Goal: Task Accomplishment & Management: Use online tool/utility

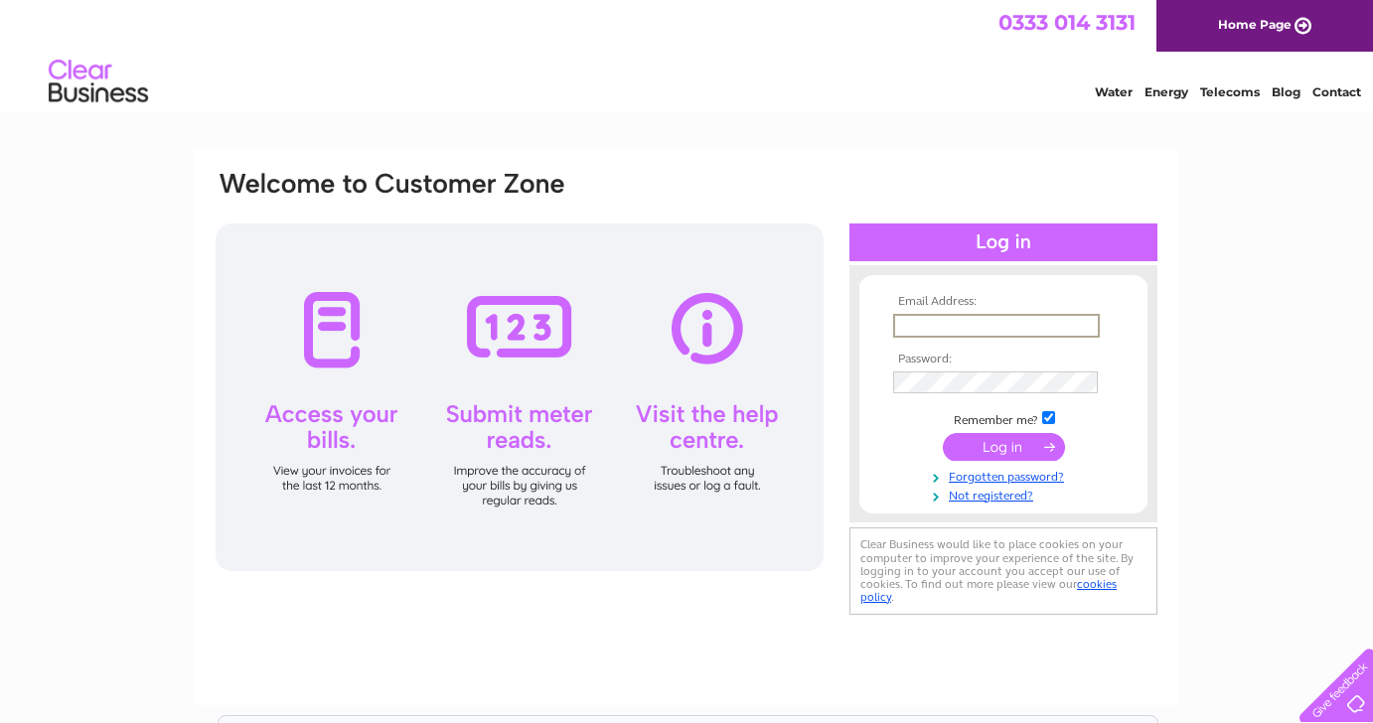
type input "[EMAIL_ADDRESS][DOMAIN_NAME]"
click at [1012, 448] on input "submit" at bounding box center [1004, 445] width 122 height 28
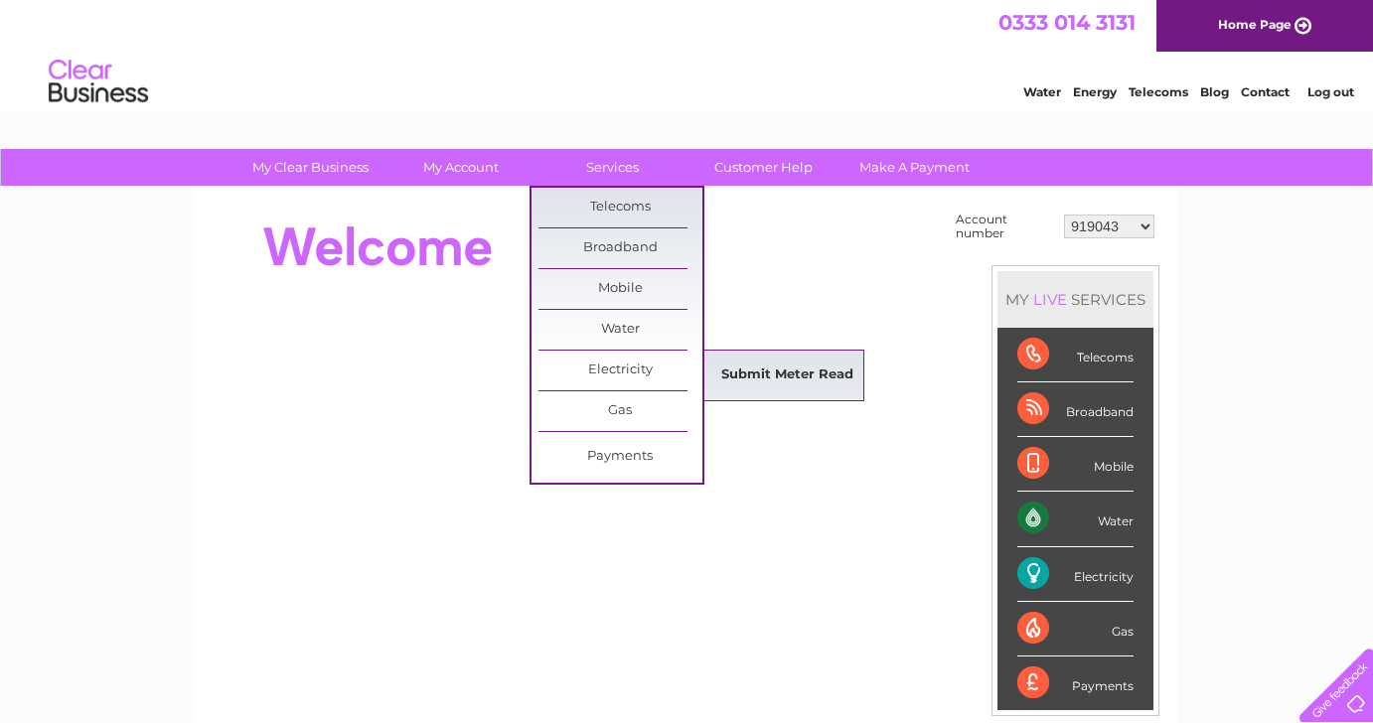
click at [725, 366] on link "Submit Meter Read" at bounding box center [787, 376] width 164 height 40
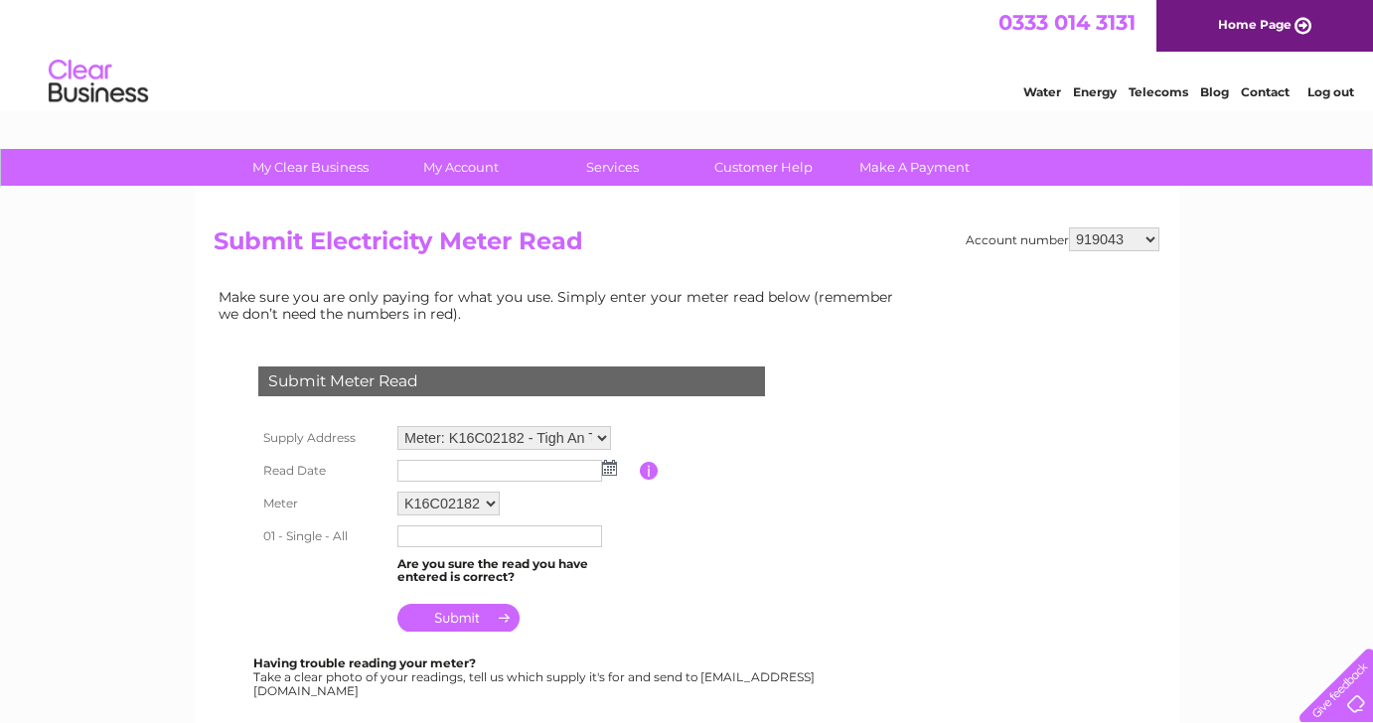
click at [1154, 243] on select "919043 967188 1113001 30300395 30303169" at bounding box center [1114, 240] width 90 height 24
select select "1113001"
click at [1069, 228] on select "919043 967188 1113001 30300395 30303169" at bounding box center [1114, 240] width 90 height 24
click at [607, 465] on img at bounding box center [609, 468] width 15 height 16
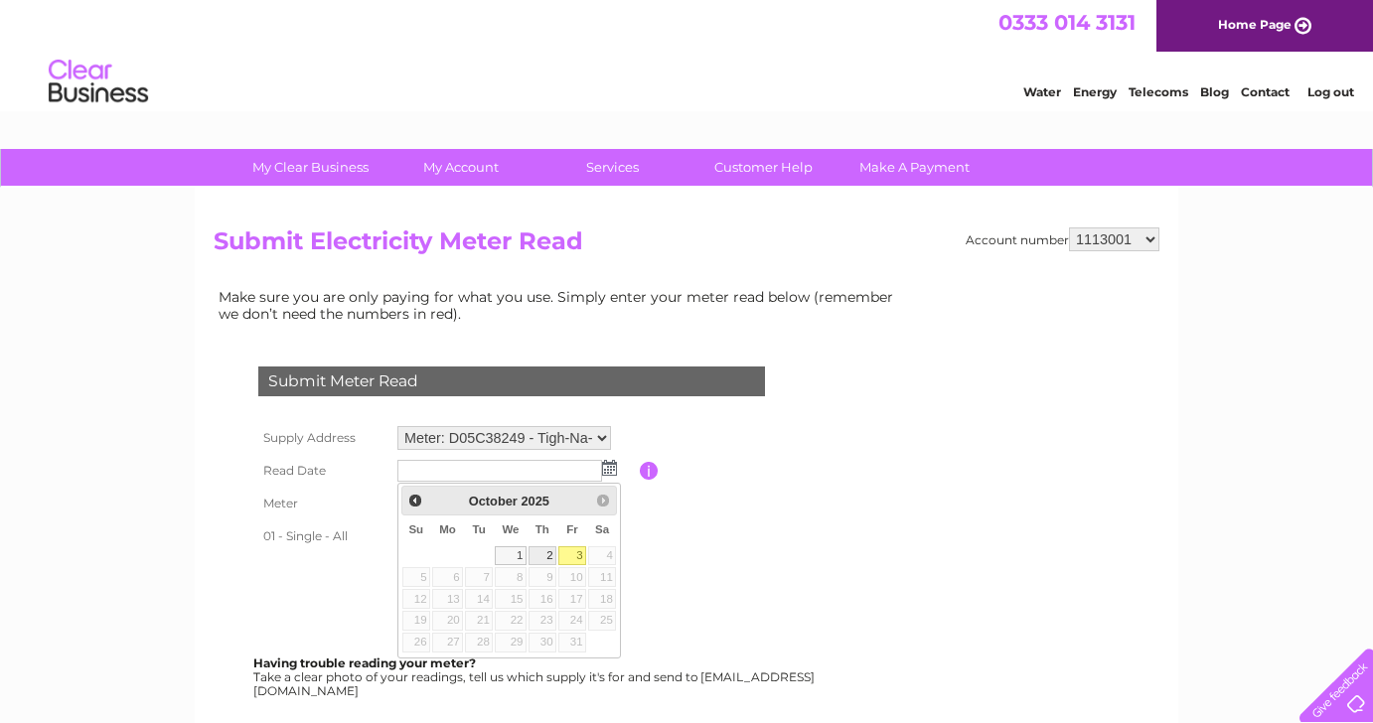
click at [551, 554] on link "2" at bounding box center [543, 556] width 28 height 20
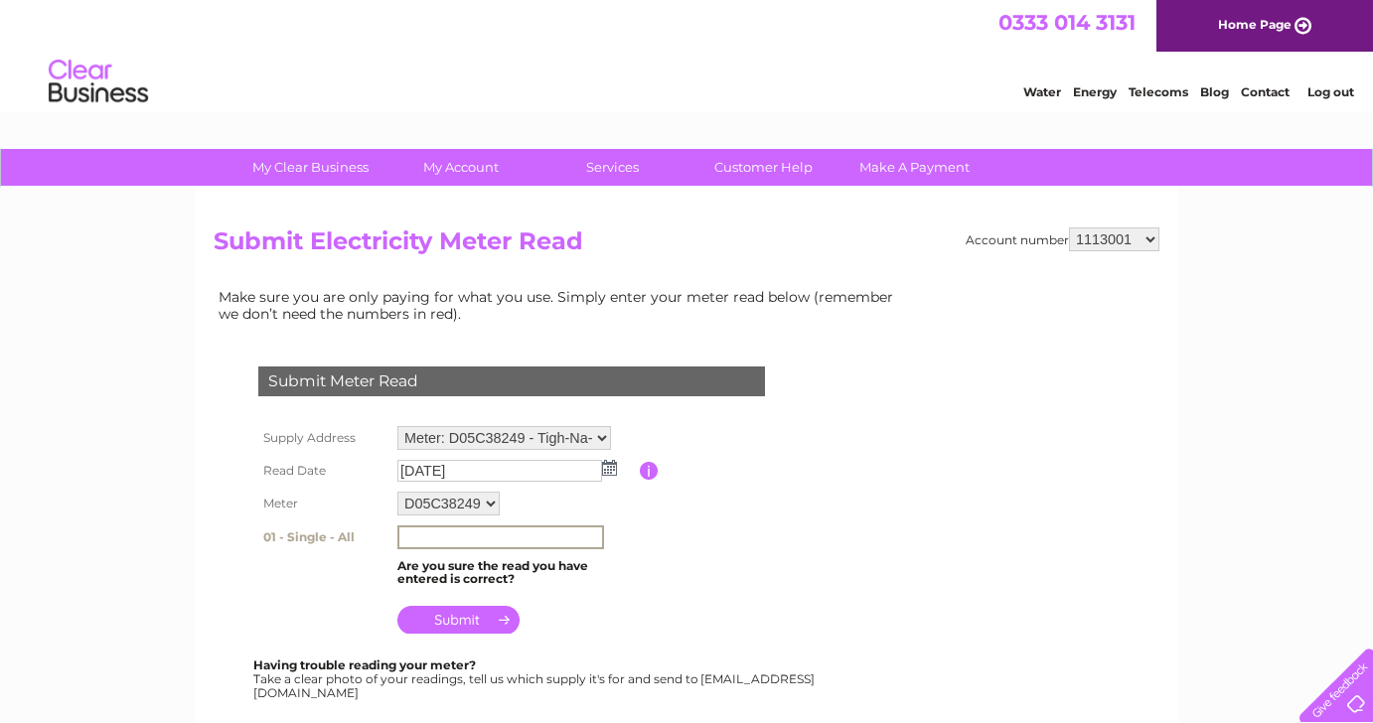
click at [551, 538] on input "text" at bounding box center [500, 538] width 207 height 24
click at [483, 531] on input "text" at bounding box center [500, 538] width 207 height 24
click at [473, 536] on input "text" at bounding box center [500, 538] width 207 height 24
click at [502, 526] on input "text" at bounding box center [500, 538] width 207 height 24
click at [730, 561] on table "Supply Address Meter: D05C38249 - Tigh-Na-Clachan, Cottage, Clachan Seil, Oban,…" at bounding box center [535, 530] width 564 height 219
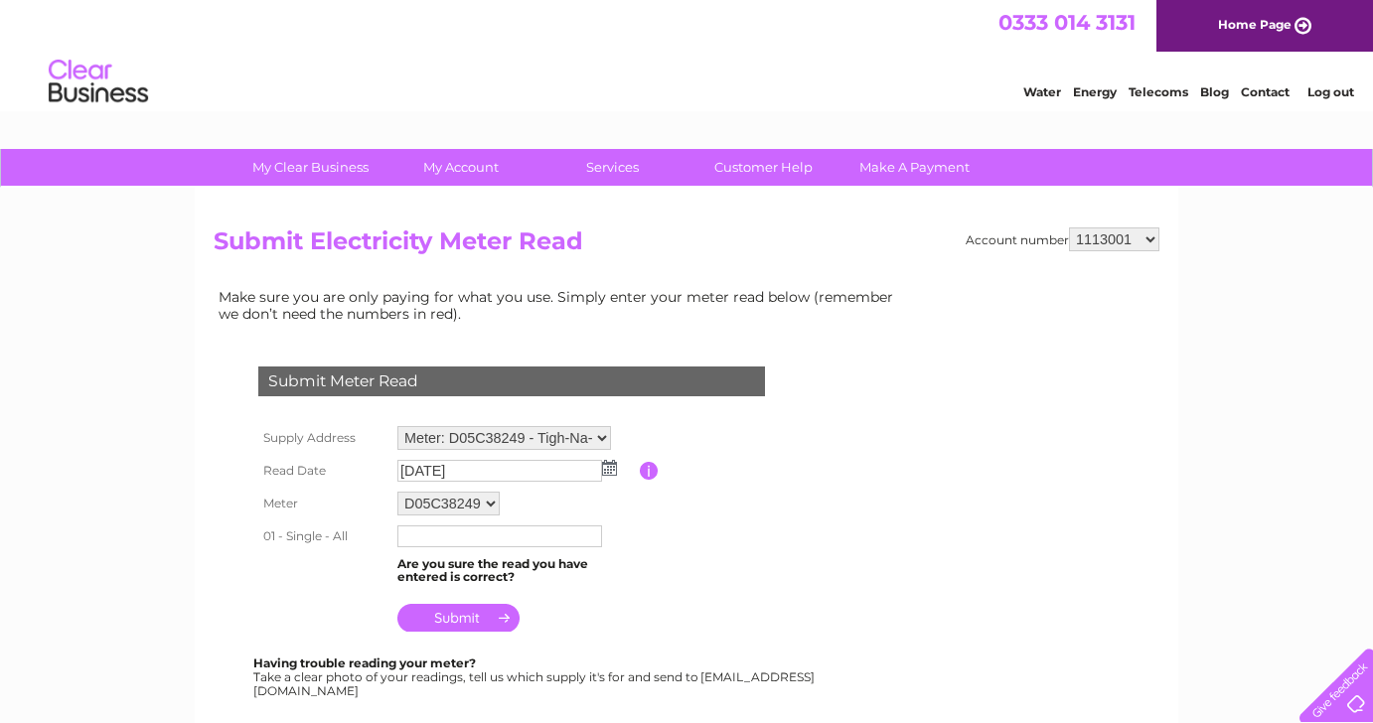
click at [551, 538] on input "text" at bounding box center [499, 537] width 205 height 22
click at [699, 498] on table "Supply Address Meter: D05C38249 - Tigh-Na-Clachan, Cottage, Clachan Seil, Oban,…" at bounding box center [535, 529] width 564 height 217
click at [605, 468] on img at bounding box center [609, 468] width 15 height 16
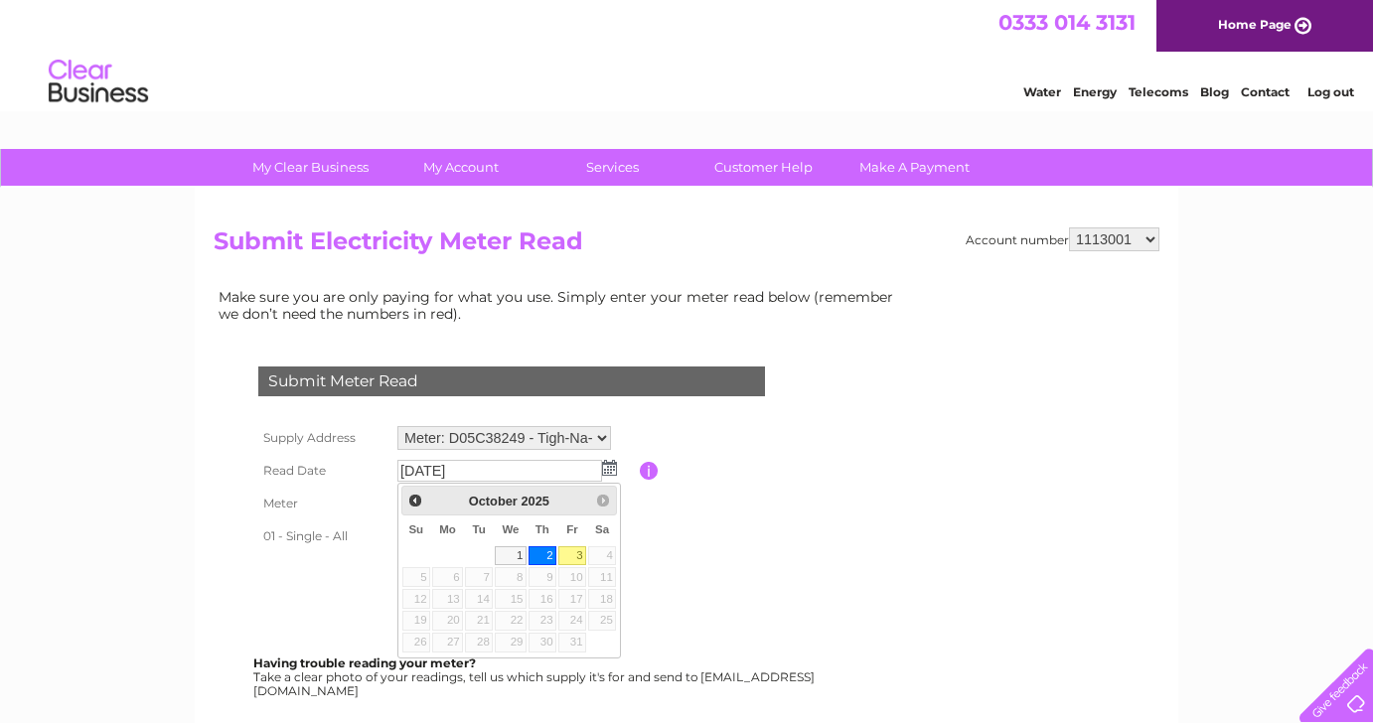
click at [568, 551] on link "3" at bounding box center [572, 556] width 28 height 20
type input "[DATE]"
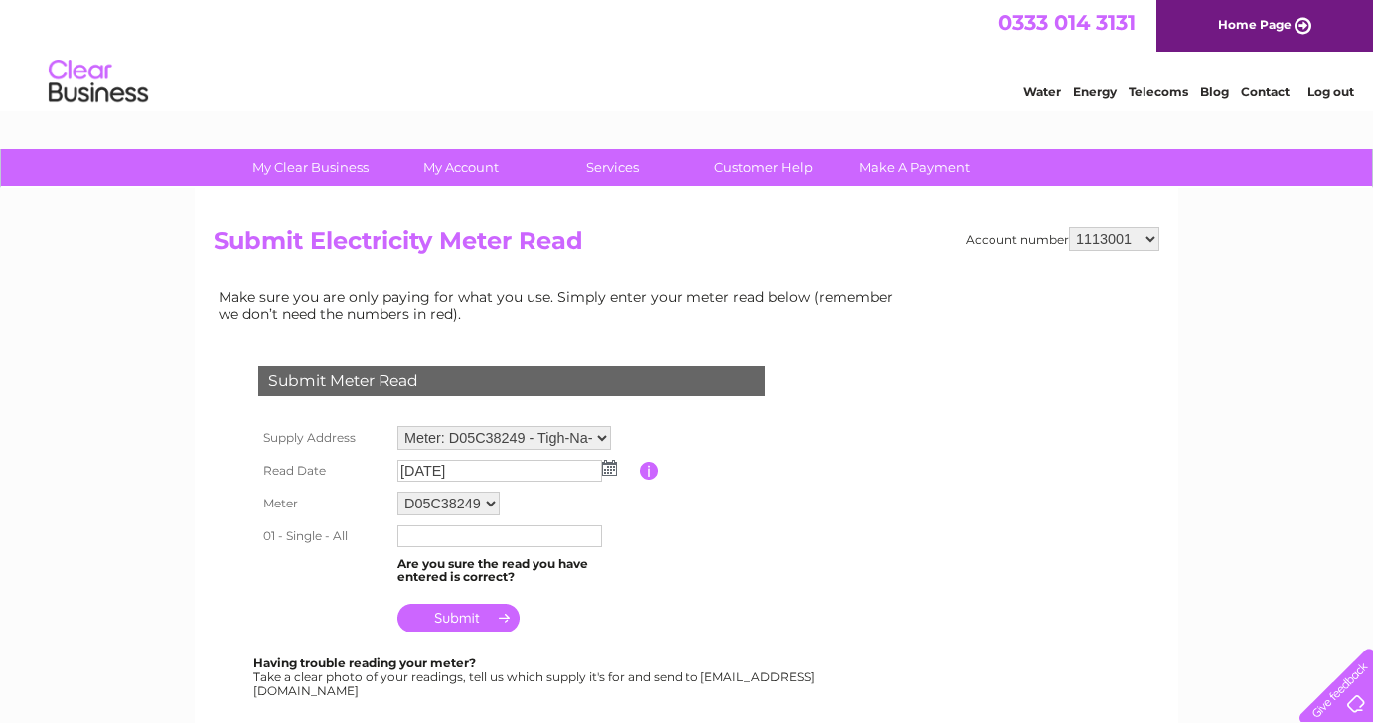
click at [477, 539] on input "text" at bounding box center [499, 537] width 205 height 22
type input "84347"
click at [468, 626] on input "submit" at bounding box center [458, 618] width 122 height 28
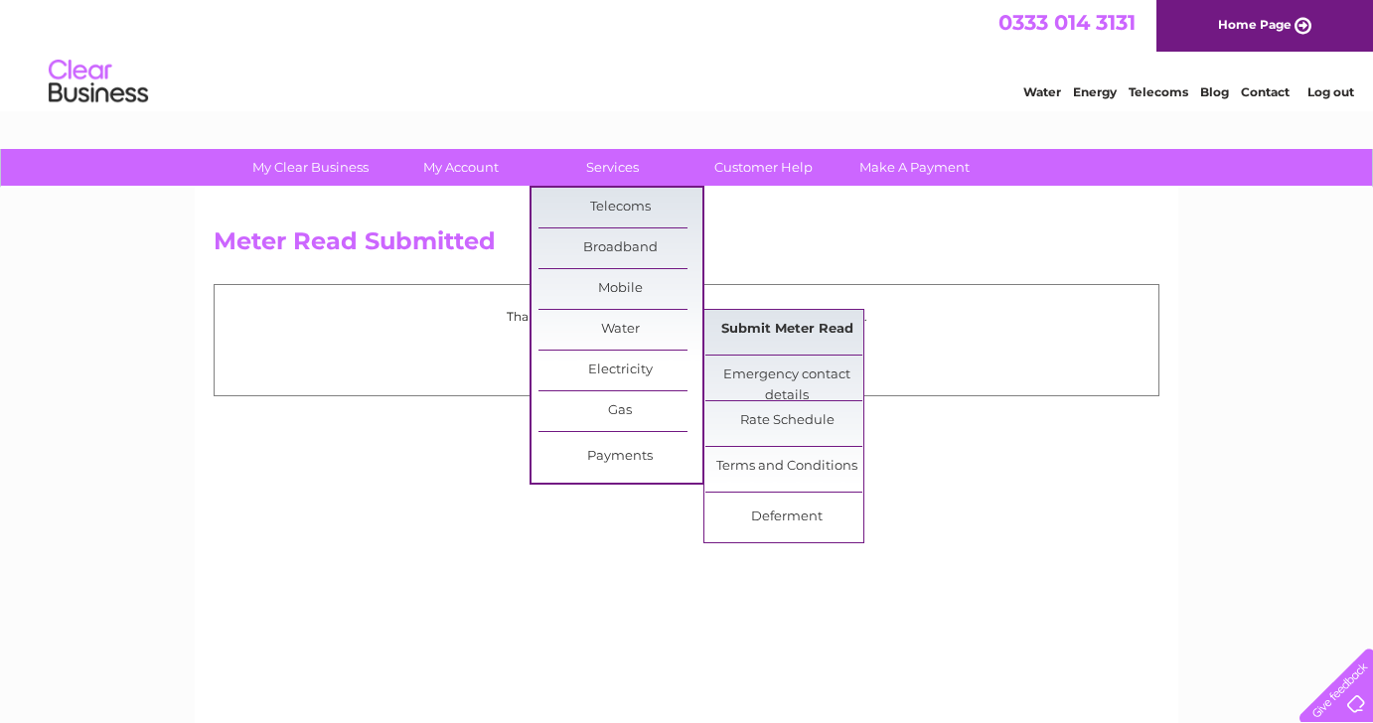
click at [736, 339] on link "Submit Meter Read" at bounding box center [787, 330] width 164 height 40
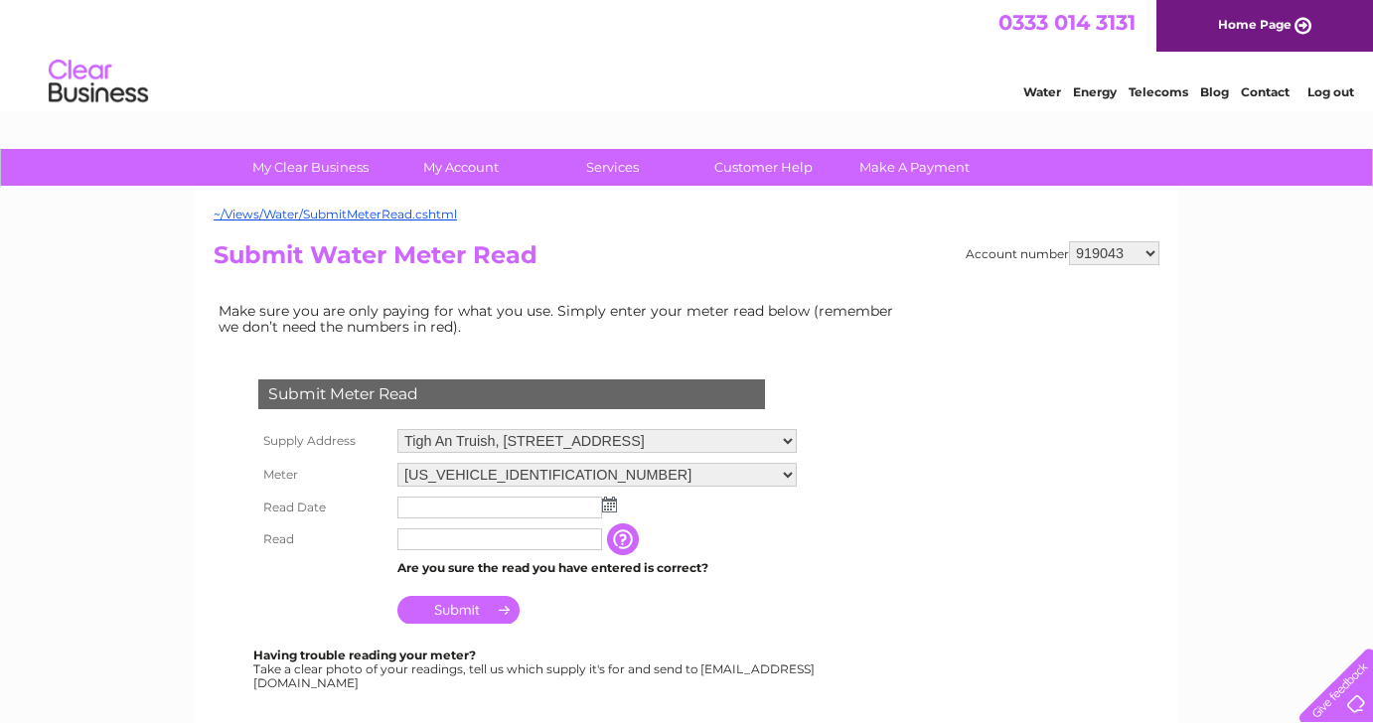
click at [611, 503] on img at bounding box center [609, 505] width 15 height 16
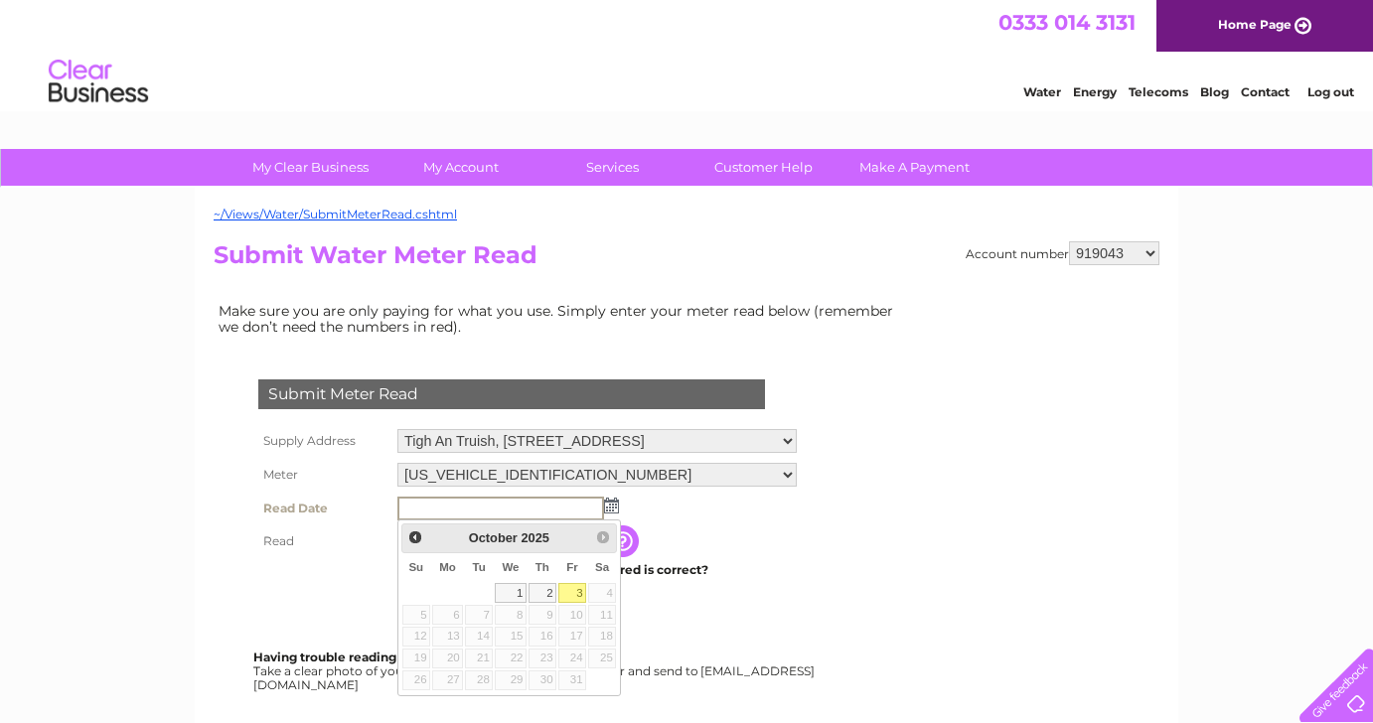
click at [574, 595] on link "3" at bounding box center [572, 593] width 28 height 20
type input "2025/10/03"
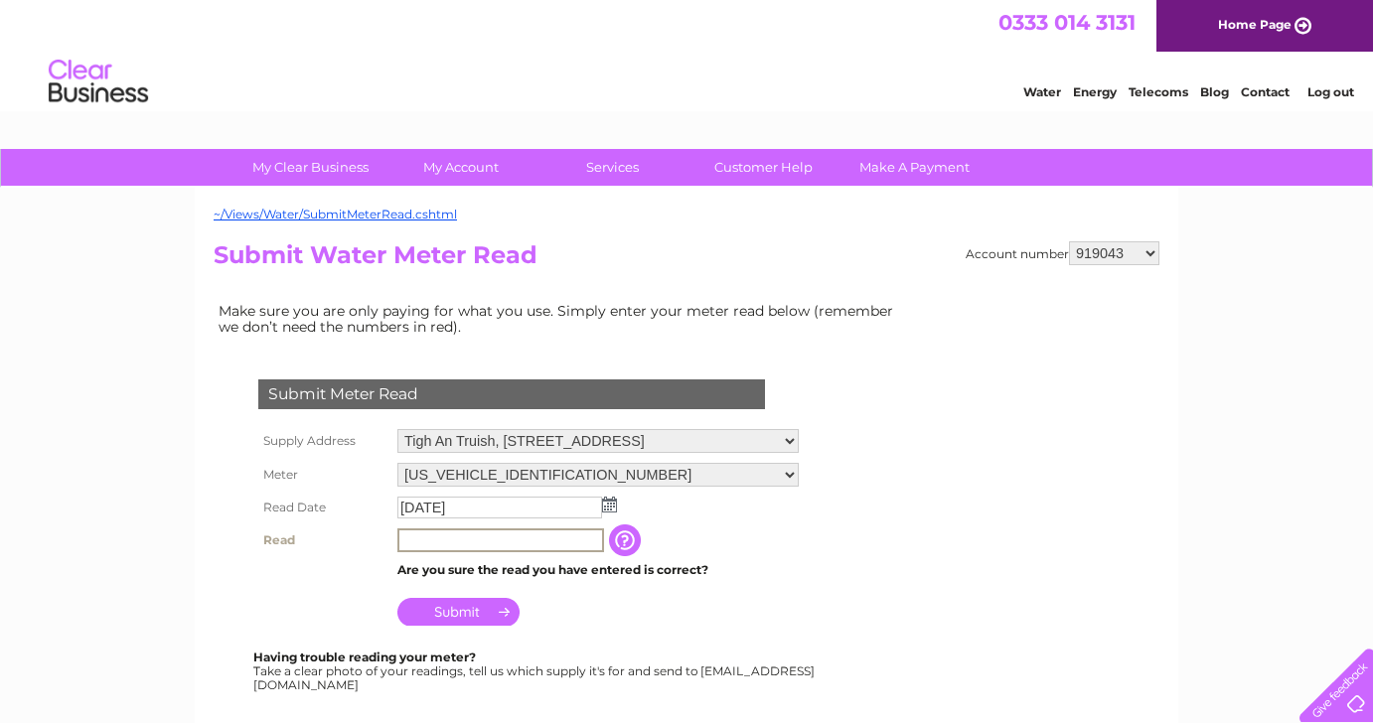
click at [508, 547] on input "text" at bounding box center [500, 541] width 207 height 24
type input "03419"
click at [463, 616] on input "Submit" at bounding box center [458, 610] width 122 height 28
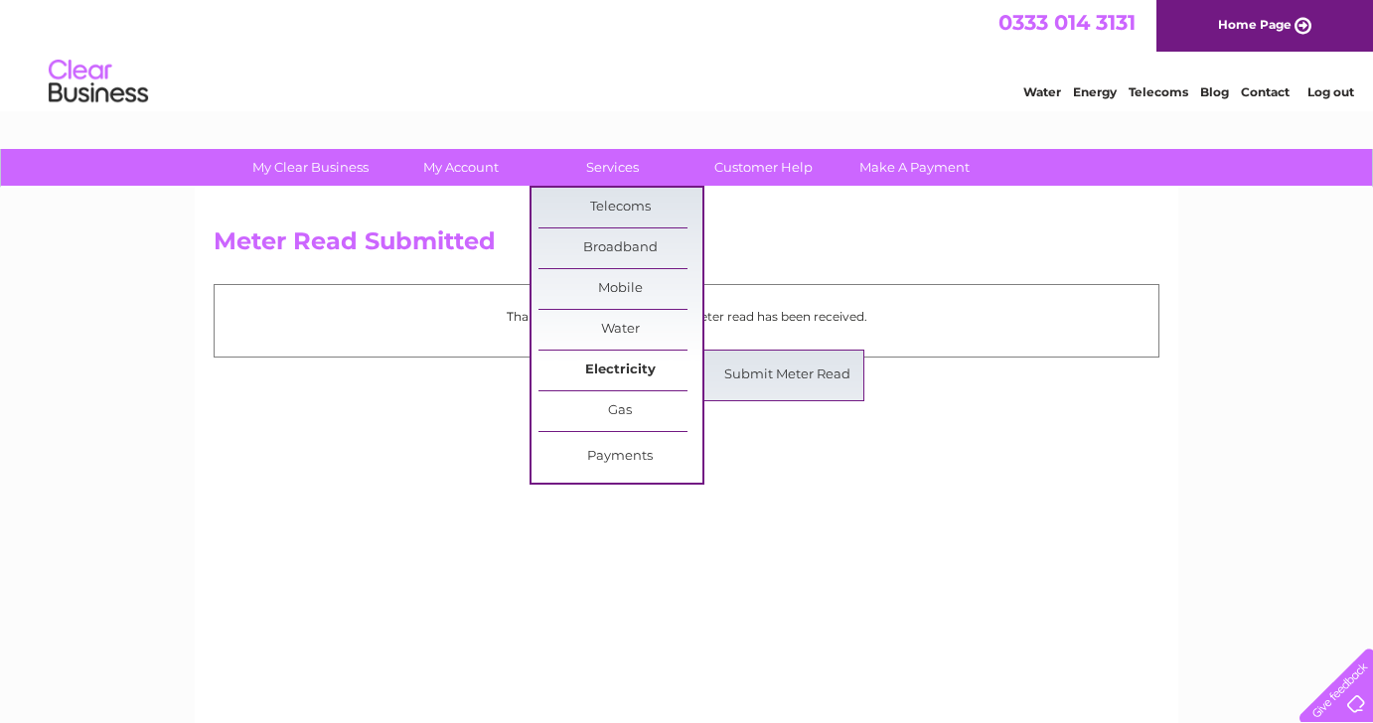
click at [626, 370] on link "Electricity" at bounding box center [620, 371] width 164 height 40
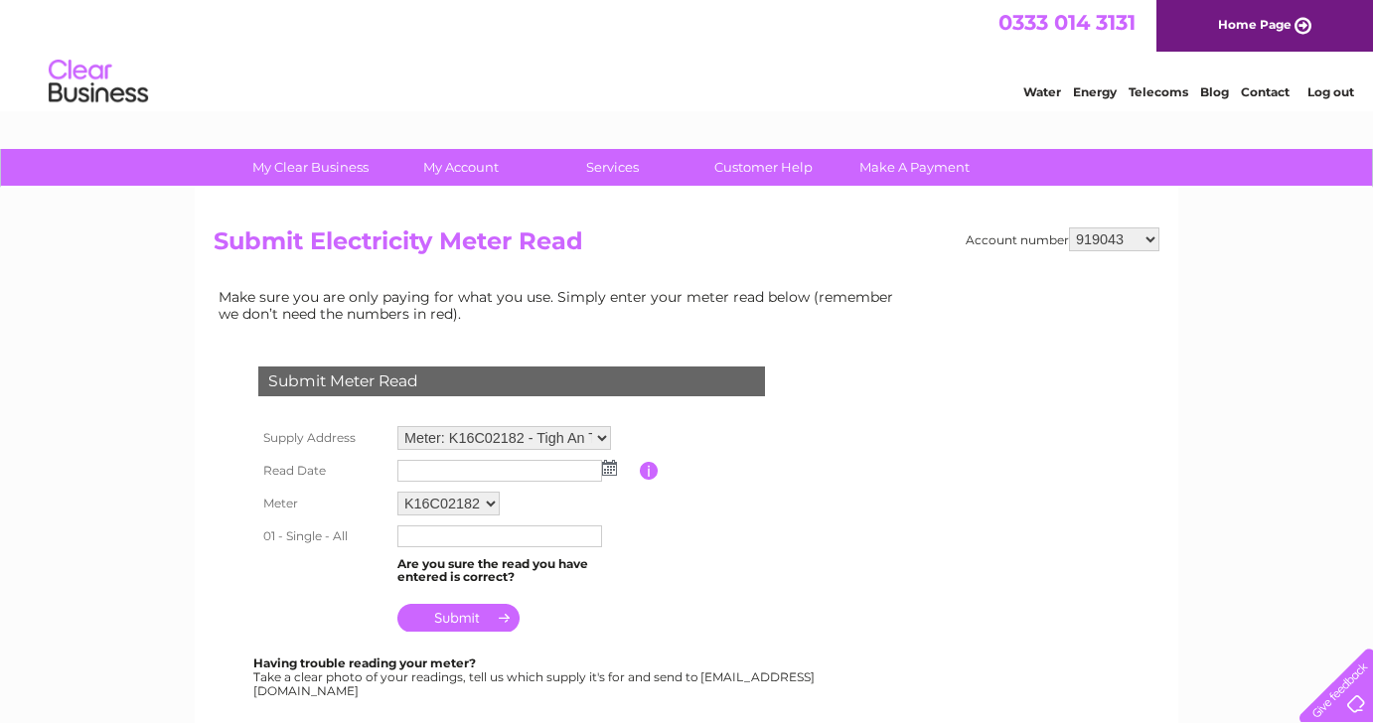
click at [1154, 241] on select "919043 967188 1113001 30300395 30303169" at bounding box center [1114, 240] width 90 height 24
select select "30303169"
click at [1069, 228] on select "919043 967188 1113001 30300395 30303169" at bounding box center [1114, 240] width 90 height 24
click at [614, 474] on img at bounding box center [609, 468] width 15 height 16
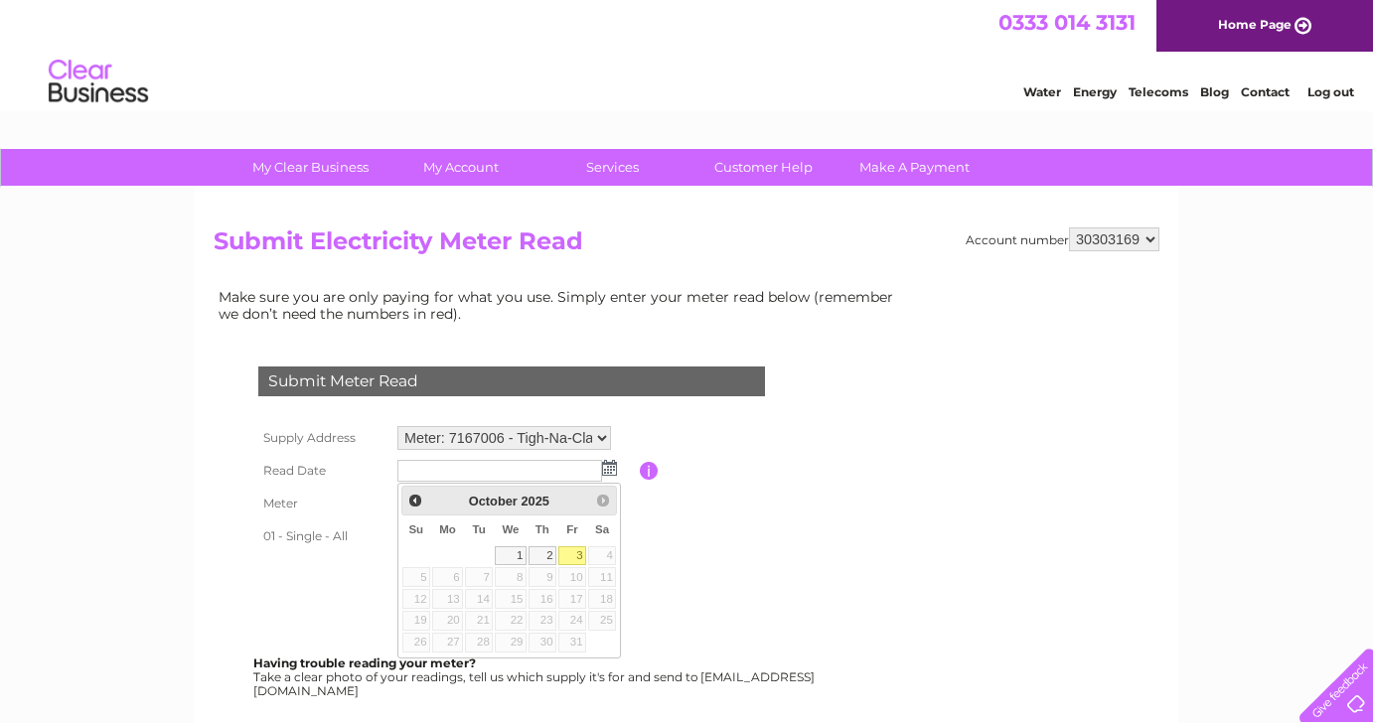
click at [574, 559] on link "3" at bounding box center [572, 556] width 28 height 20
type input "[DATE]"
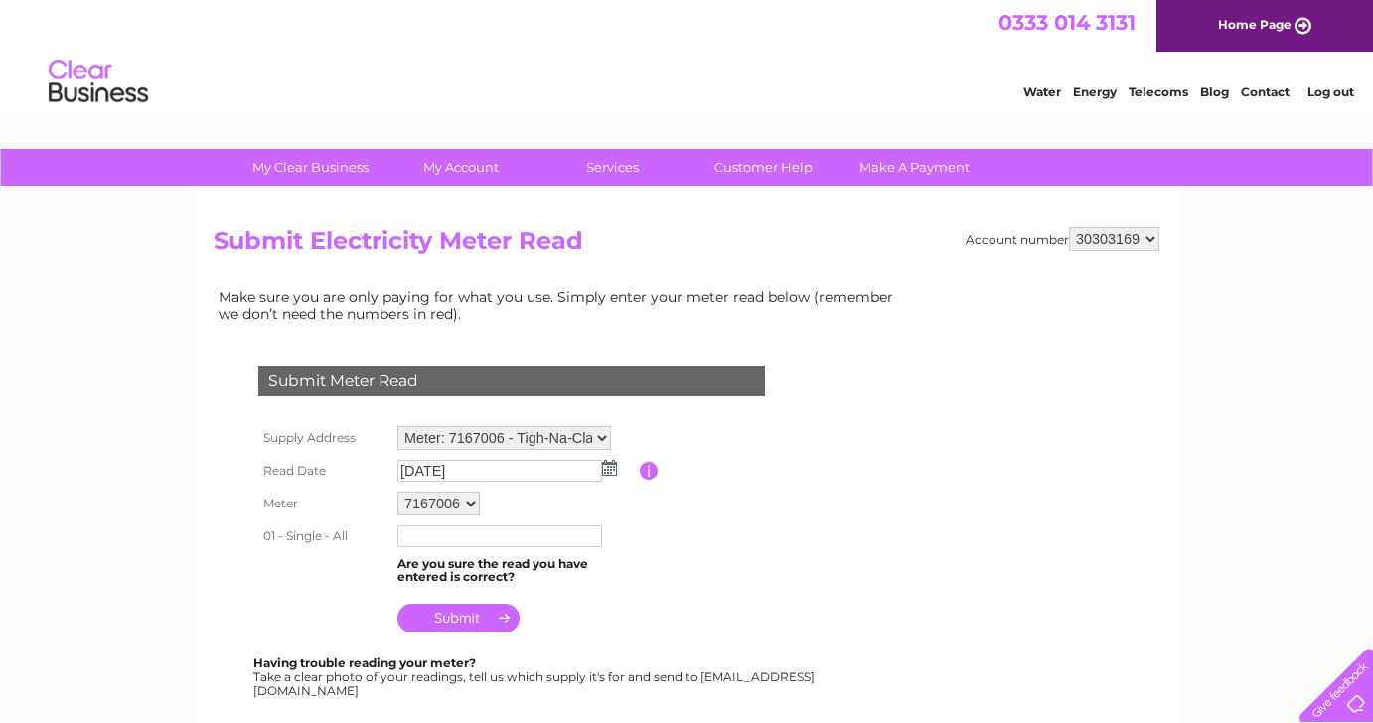
click at [526, 538] on input "text" at bounding box center [499, 537] width 205 height 22
type input "09039"
click at [428, 620] on input "submit" at bounding box center [458, 618] width 122 height 28
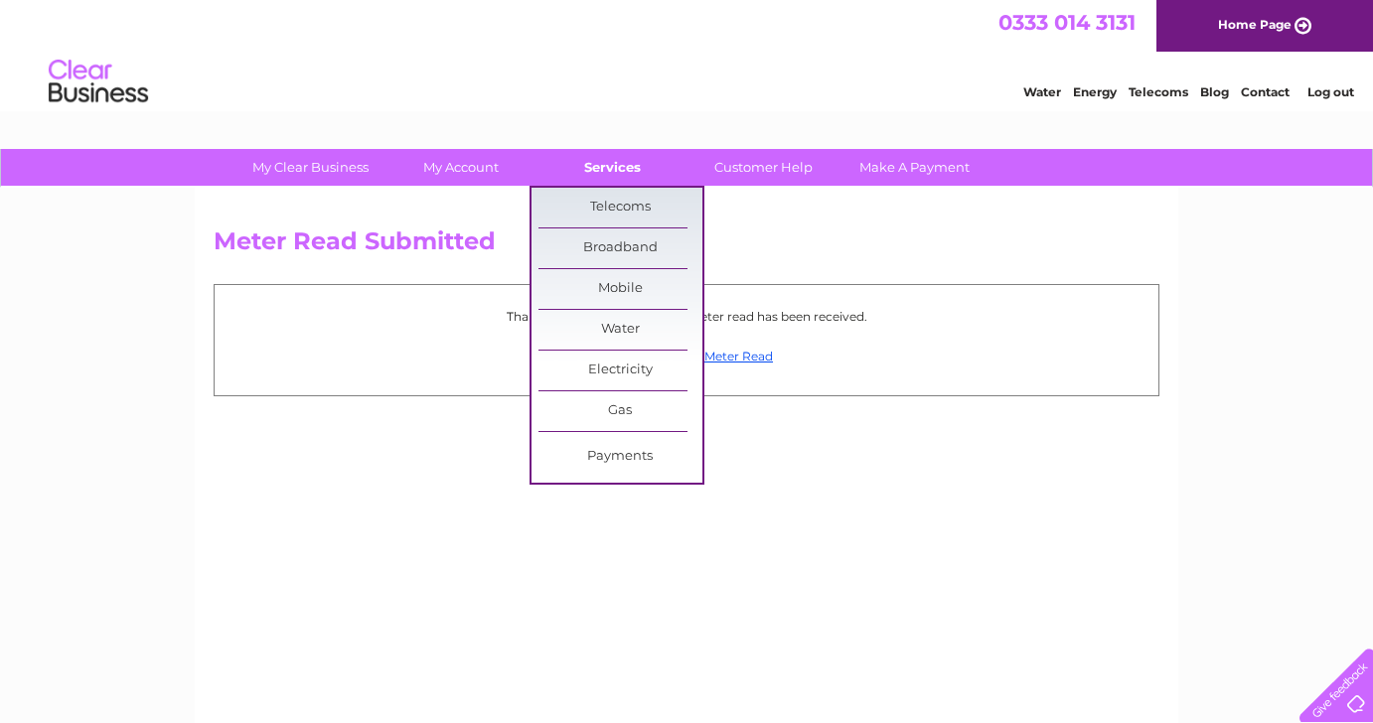
click at [620, 173] on link "Services" at bounding box center [613, 167] width 164 height 37
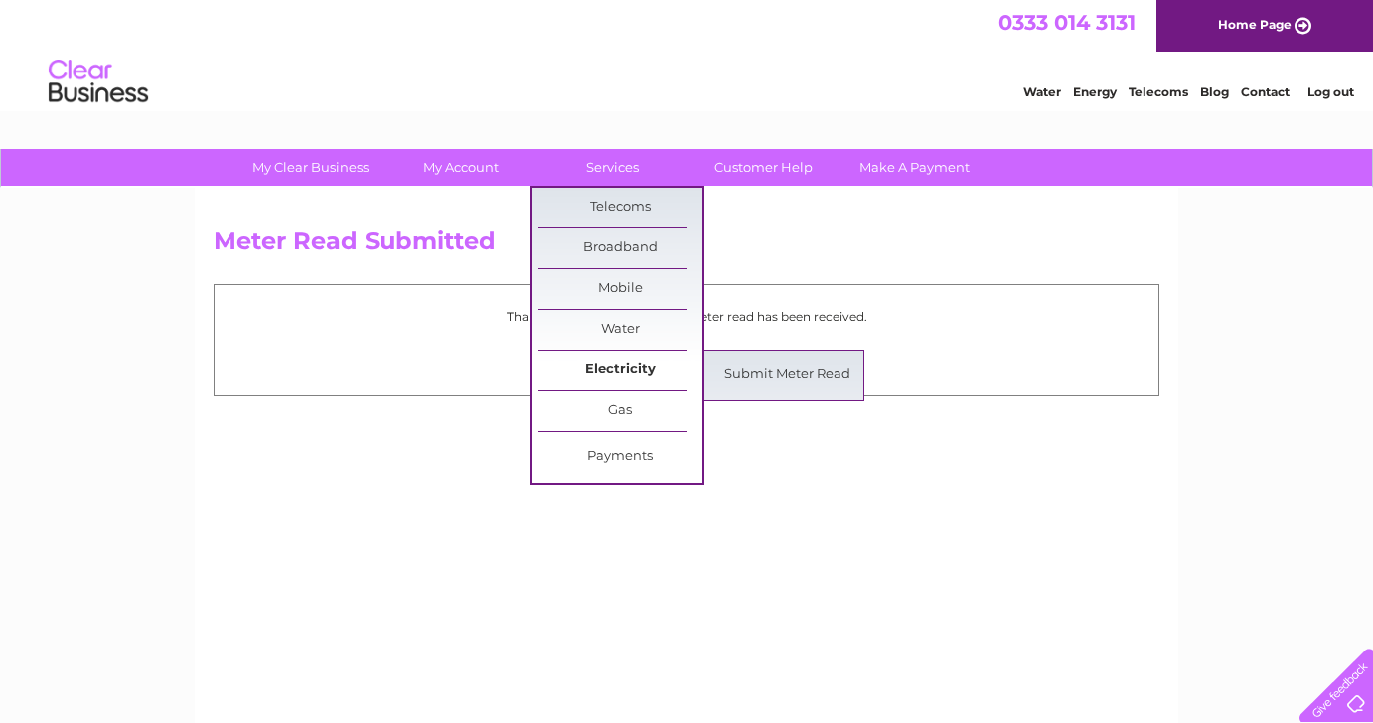
click at [599, 374] on link "Electricity" at bounding box center [620, 371] width 164 height 40
click at [796, 370] on link "Submit Meter Read" at bounding box center [787, 376] width 164 height 40
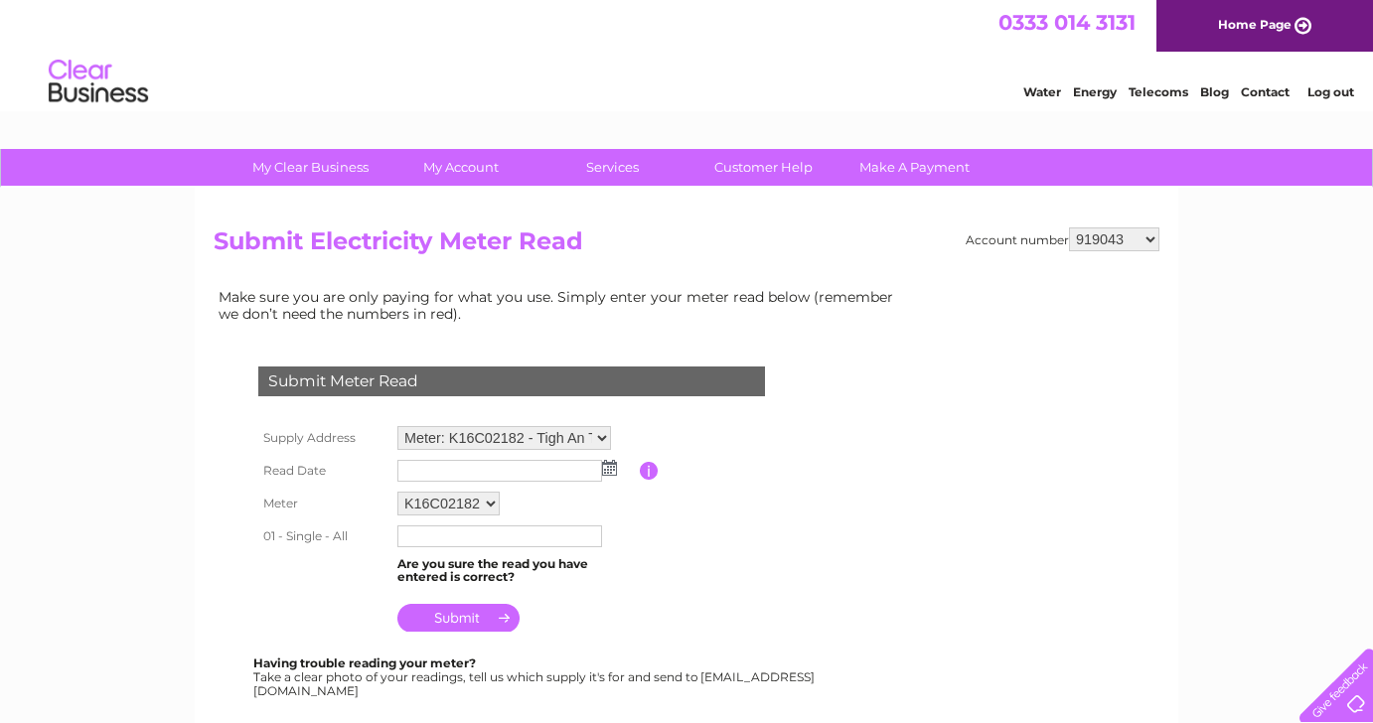
click at [796, 370] on div "Submit Meter Read Supply Address Meter: K16C02182 - Tigh An Truish, Clachan Sei…" at bounding box center [516, 523] width 604 height 352
click at [610, 469] on img at bounding box center [609, 468] width 15 height 16
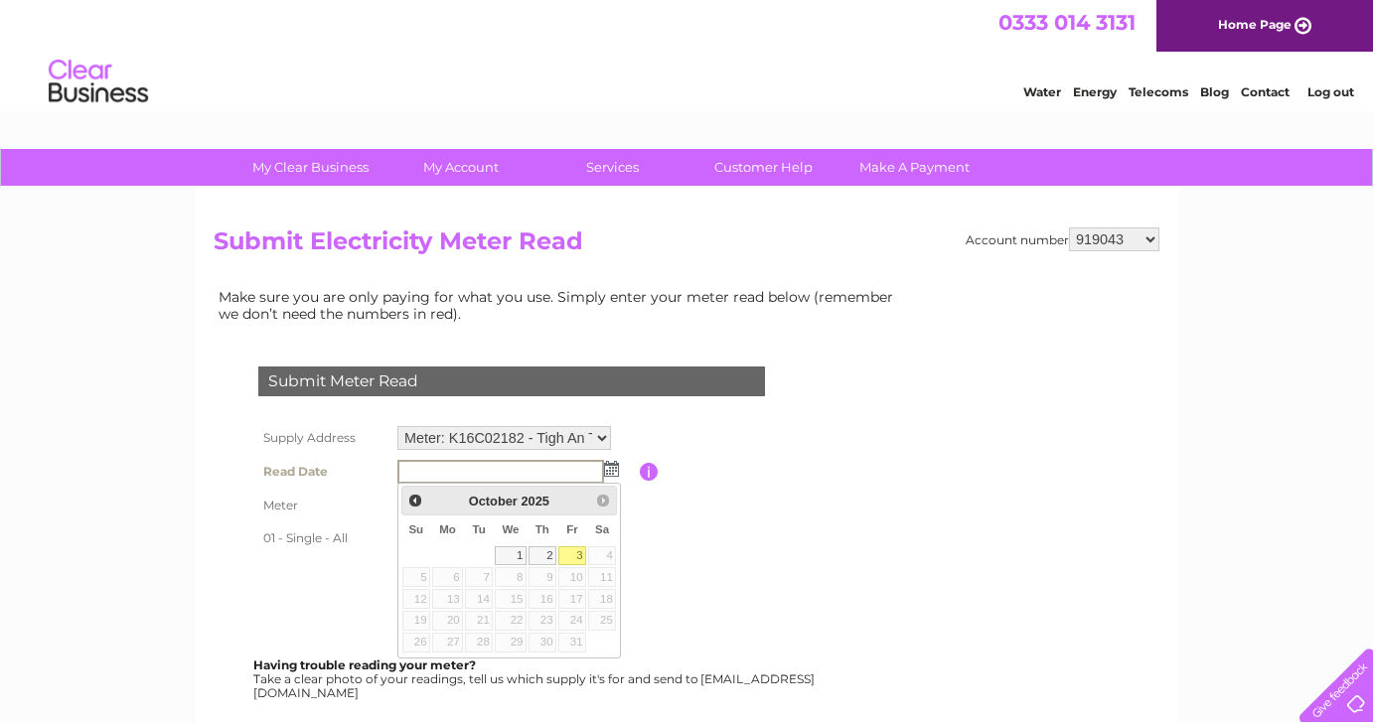
click at [572, 554] on link "3" at bounding box center [572, 556] width 28 height 20
type input "2025/10/03"
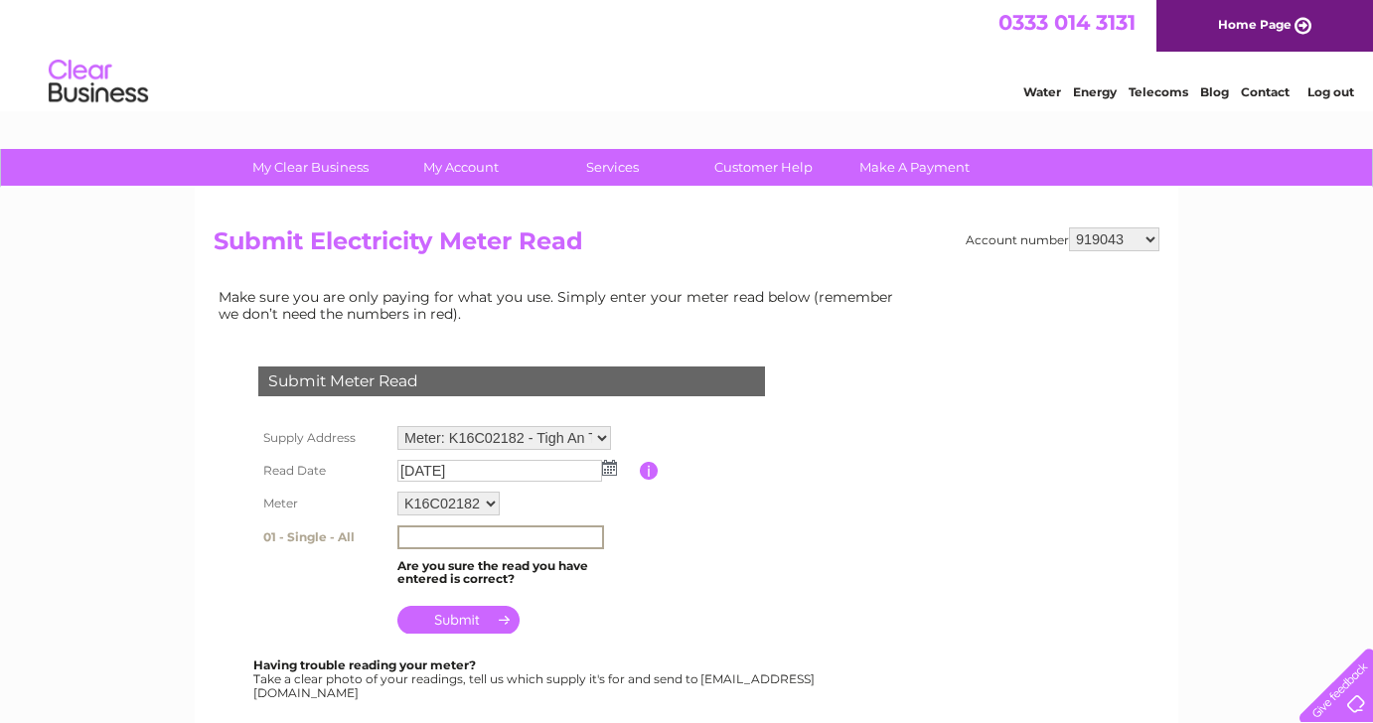
click at [488, 539] on input "text" at bounding box center [500, 538] width 207 height 24
type input "296976"
click at [439, 620] on input "submit" at bounding box center [458, 618] width 122 height 28
